Goal: Task Accomplishment & Management: Use online tool/utility

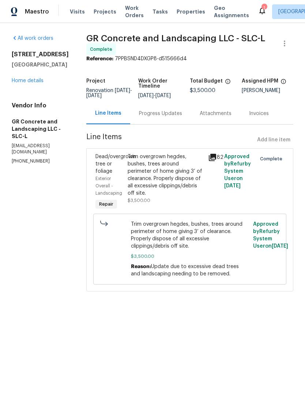
click at [34, 83] on link "Home details" at bounding box center [28, 80] width 32 height 5
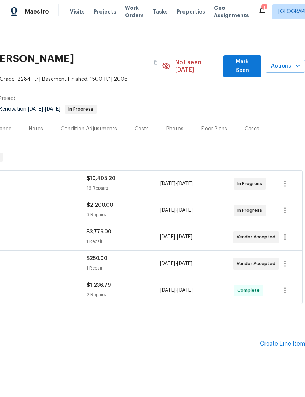
scroll to position [0, 108]
click at [286, 62] on span "Actions" at bounding box center [285, 66] width 28 height 9
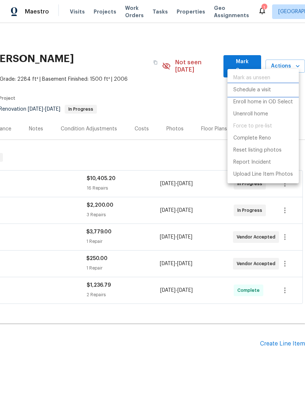
click at [253, 93] on p "Schedule a visit" at bounding box center [252, 90] width 38 height 8
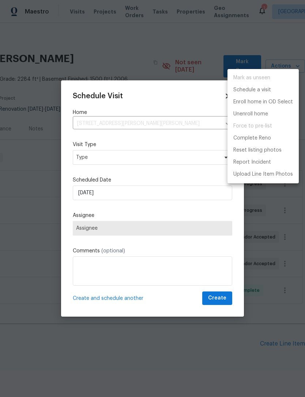
click at [106, 156] on div at bounding box center [152, 198] width 305 height 397
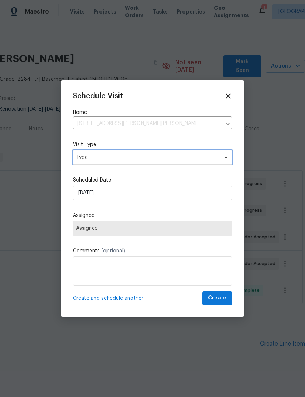
click at [115, 159] on span "Type" at bounding box center [147, 157] width 142 height 7
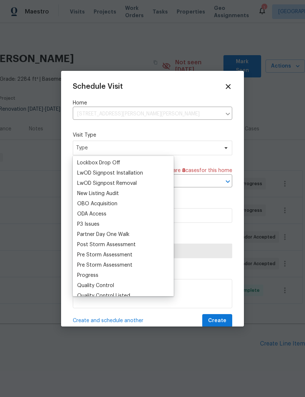
scroll to position [395, 0]
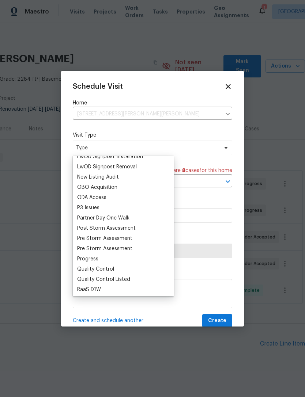
click at [94, 257] on div "Progress" at bounding box center [87, 258] width 21 height 7
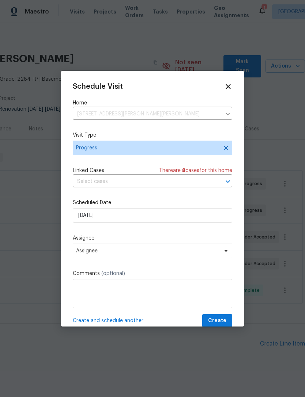
click at [117, 182] on input "text" at bounding box center [142, 181] width 139 height 11
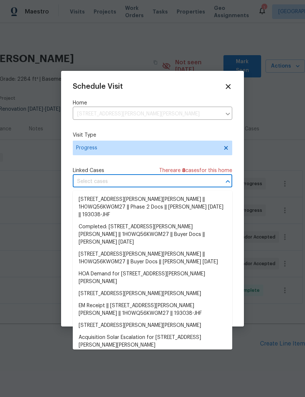
click at [120, 161] on div "Schedule Visit Home 14649 S Quiet Glen Dr, Herriman, UT 84096 ​ Visit Type Prog…" at bounding box center [152, 205] width 159 height 245
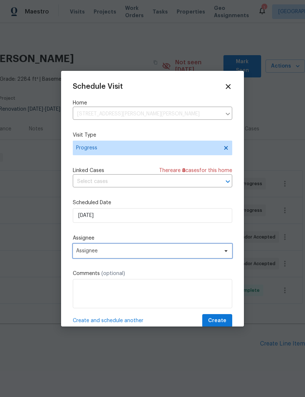
click at [105, 257] on span "Assignee" at bounding box center [152, 251] width 159 height 15
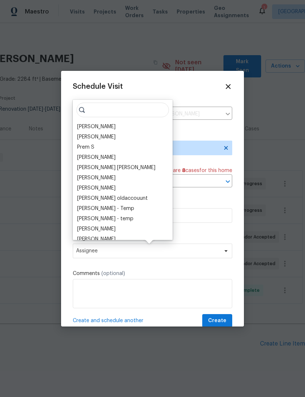
click at [102, 124] on div "[PERSON_NAME]" at bounding box center [96, 126] width 38 height 7
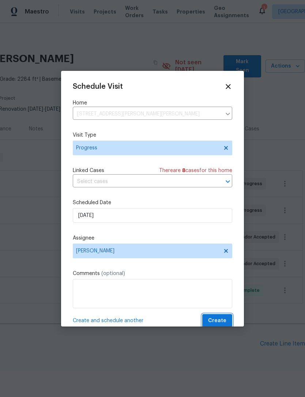
click at [218, 320] on span "Create" at bounding box center [217, 320] width 18 height 9
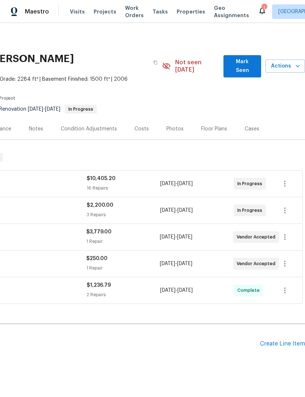
scroll to position [0, 108]
